Goal: Information Seeking & Learning: Learn about a topic

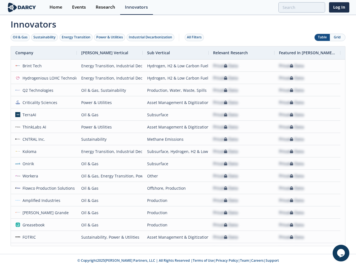
click at [20, 37] on div "Oil & Gas" at bounding box center [20, 37] width 15 height 5
click at [45, 37] on div "Sustainability" at bounding box center [44, 37] width 22 height 5
click at [76, 37] on div "Energy Transition" at bounding box center [76, 37] width 29 height 5
click at [110, 37] on div "Power & Utilities" at bounding box center [109, 37] width 27 height 5
click at [151, 37] on div "Industrial Decarbonization" at bounding box center [150, 37] width 43 height 5
